Goal: Information Seeking & Learning: Learn about a topic

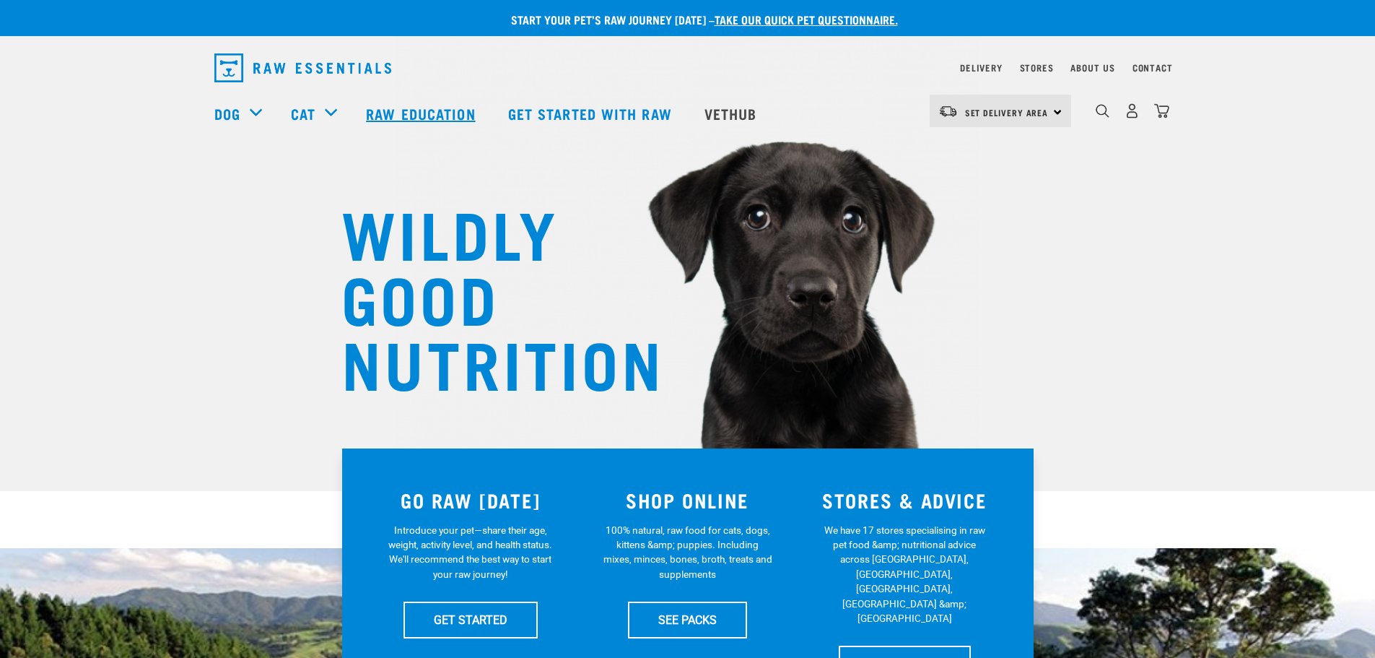
click at [397, 106] on link "Raw Education" at bounding box center [423, 113] width 142 height 58
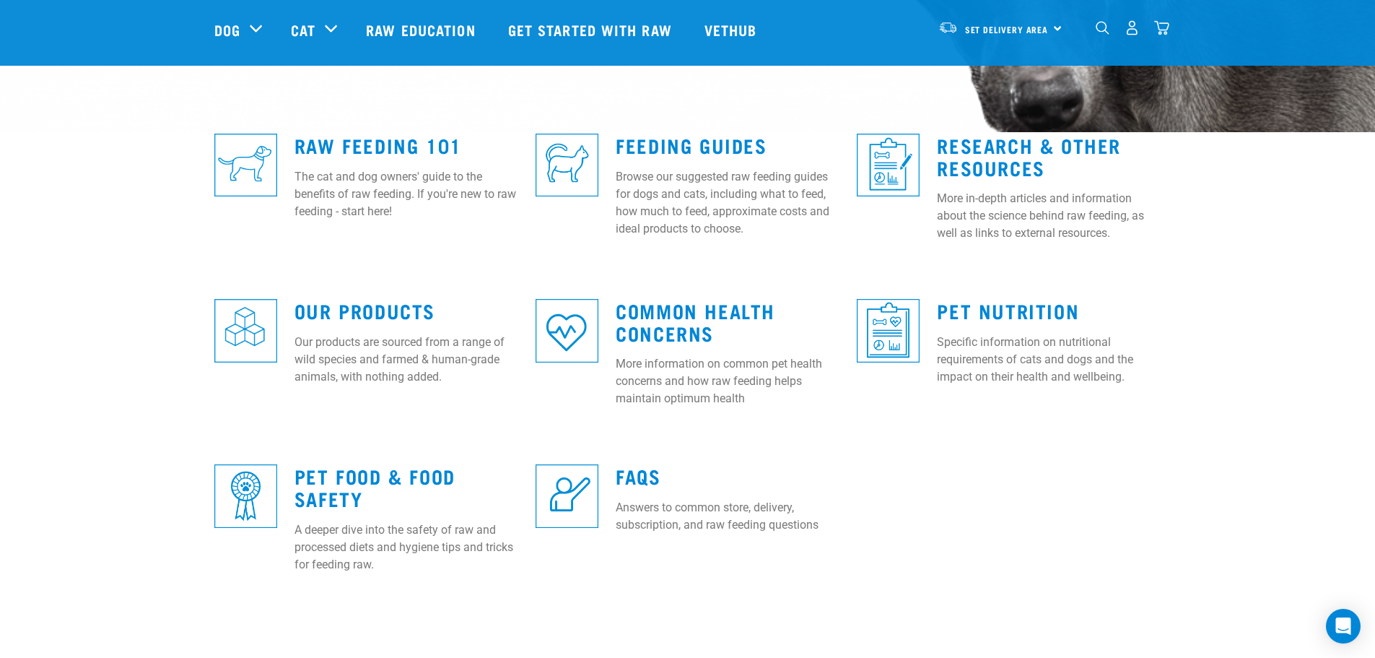
scroll to position [360, 0]
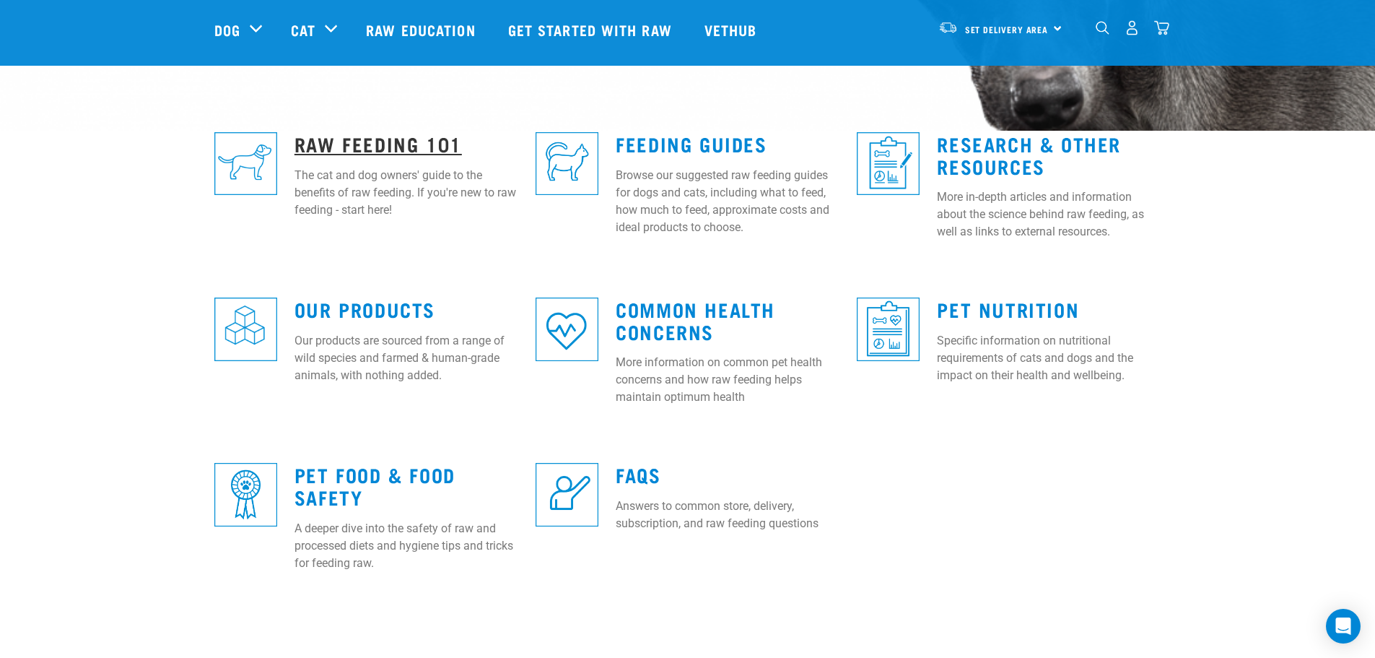
click at [350, 139] on link "Raw Feeding 101" at bounding box center [378, 143] width 167 height 11
